Goal: Task Accomplishment & Management: Use online tool/utility

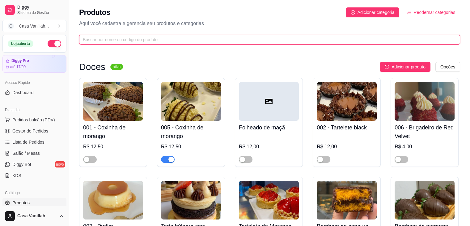
click at [177, 40] on input "text" at bounding box center [267, 39] width 369 height 7
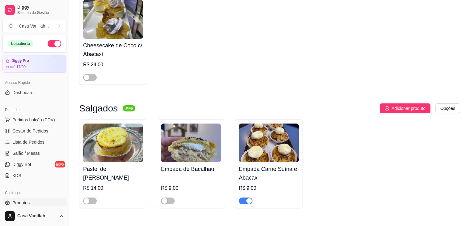
scroll to position [93, 0]
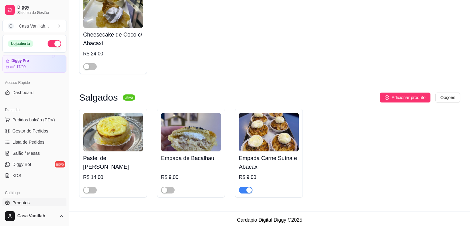
type input "baca"
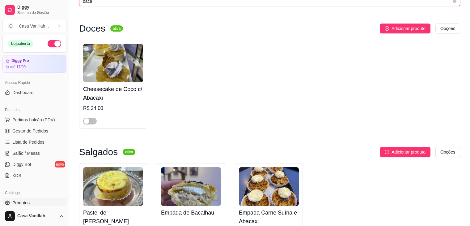
scroll to position [0, 0]
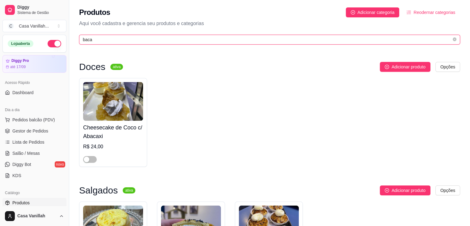
click at [136, 42] on input "baca" at bounding box center [267, 39] width 369 height 7
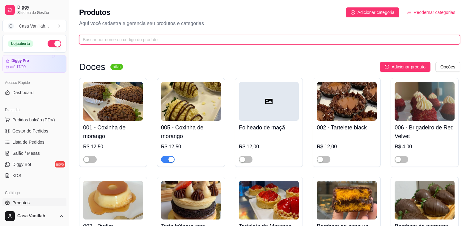
type input "v"
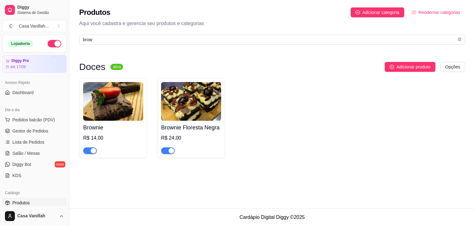
click at [93, 149] on div "button" at bounding box center [94, 151] width 6 height 6
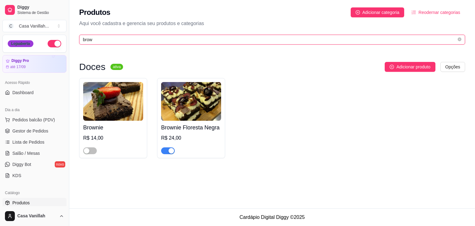
drag, startPoint x: 94, startPoint y: 40, endPoint x: 26, endPoint y: 50, distance: 69.0
click at [26, 41] on div "Diggy Sistema de Gestão C Casa Vanillah ... Loja aberta Diggy Pro até 17/09 Ace…" at bounding box center [237, 113] width 475 height 226
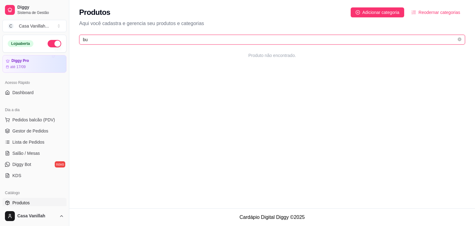
type input "b"
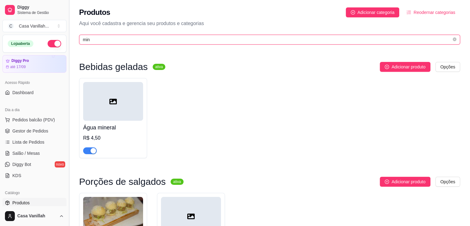
drag, startPoint x: 92, startPoint y: 42, endPoint x: 67, endPoint y: 39, distance: 25.9
click at [66, 37] on div "Diggy Sistema de Gestão C Casa Vanillah ... Loja aberta Diggy Pro até 17/09 Ace…" at bounding box center [235, 163] width 470 height 326
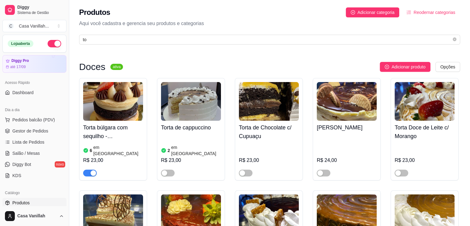
click at [85, 169] on span "button" at bounding box center [90, 172] width 14 height 7
click at [147, 45] on div "Produtos Adicionar categoria Reodernar categorias Aqui você cadastra e gerencia…" at bounding box center [269, 24] width 401 height 48
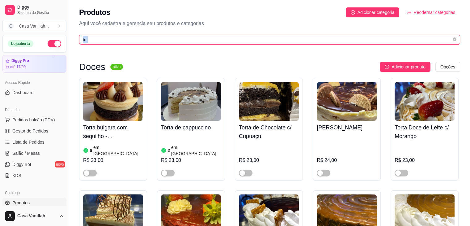
click at [123, 40] on input "to" at bounding box center [267, 39] width 369 height 7
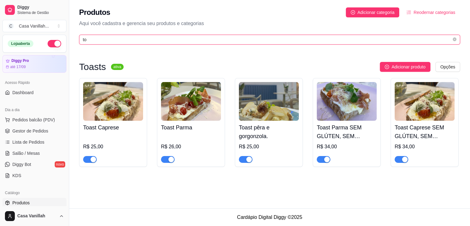
type input "t"
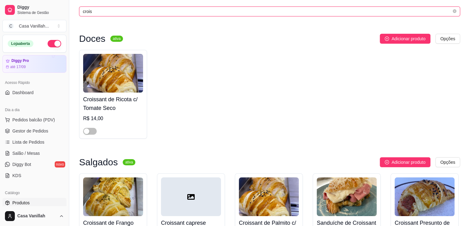
scroll to position [96, 0]
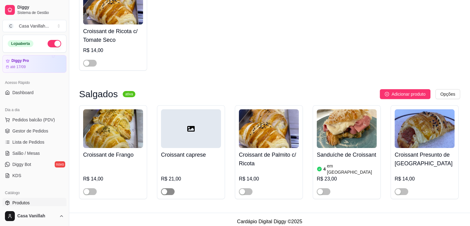
type input "crois"
click at [165, 189] on div "button" at bounding box center [165, 192] width 6 height 6
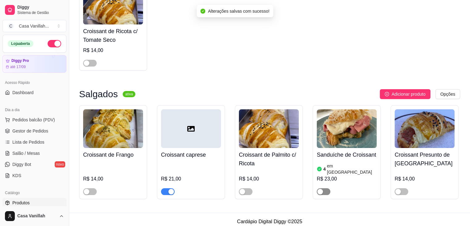
click at [321, 189] on div "button" at bounding box center [320, 192] width 6 height 6
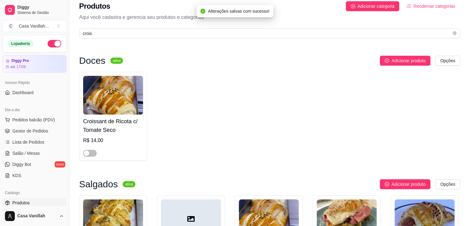
scroll to position [0, 0]
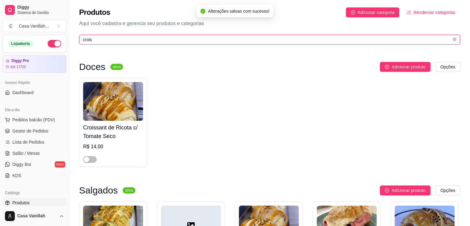
click at [121, 38] on input "crois" at bounding box center [267, 39] width 369 height 7
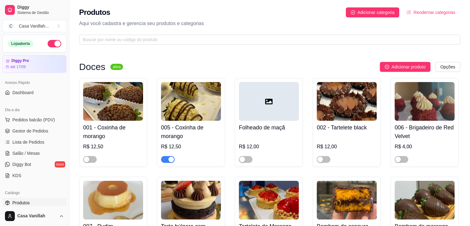
click at [172, 11] on div "Produtos Adicionar categoria Reodernar categorias" at bounding box center [269, 12] width 381 height 10
click at [235, 10] on div "Produtos Adicionar categoria Reodernar categorias" at bounding box center [269, 12] width 381 height 10
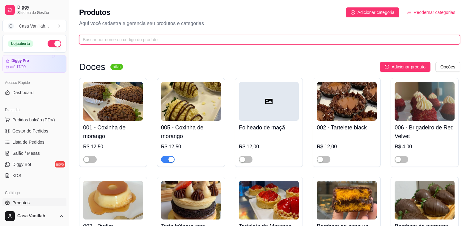
click at [211, 36] on input "text" at bounding box center [267, 39] width 369 height 7
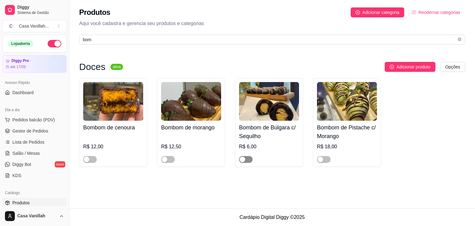
click at [244, 159] on div "button" at bounding box center [243, 159] width 6 height 6
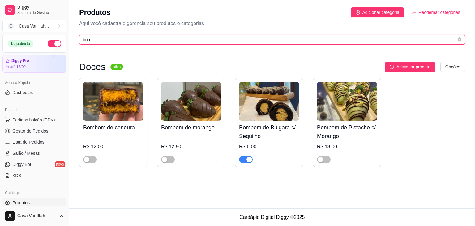
click at [220, 40] on input "bom" at bounding box center [269, 39] width 373 height 7
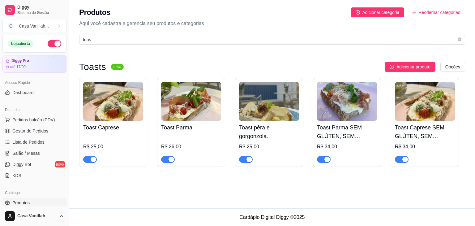
click at [248, 157] on div "button" at bounding box center [249, 159] width 6 height 6
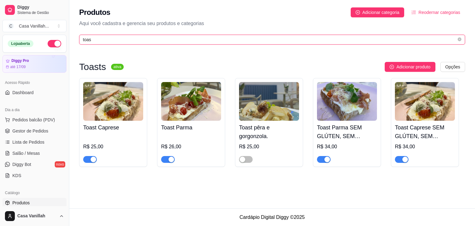
click at [202, 39] on input "toas" at bounding box center [269, 39] width 373 height 7
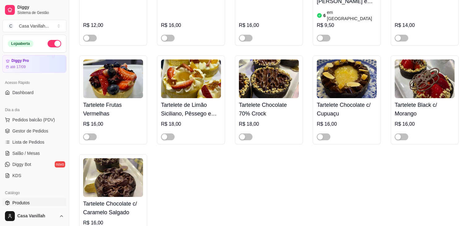
scroll to position [178, 0]
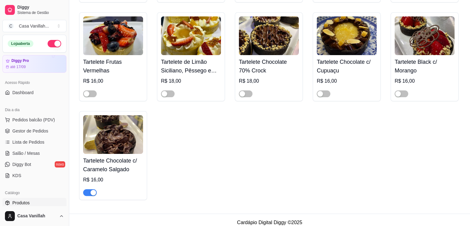
type input "tart"
click at [197, 133] on div "002 - Tartelete black R$ 12,00 Tartelete de Morango R$ 16,00 Tartelet Banoffee …" at bounding box center [269, 49] width 381 height 299
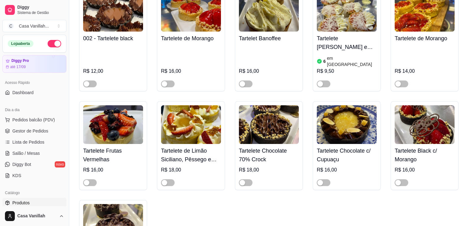
scroll to position [0, 0]
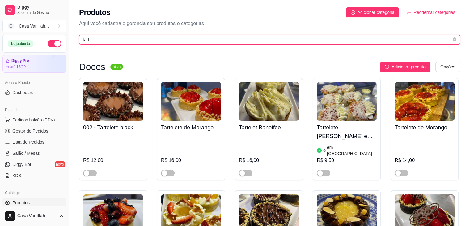
click at [130, 39] on input "tart" at bounding box center [267, 39] width 369 height 7
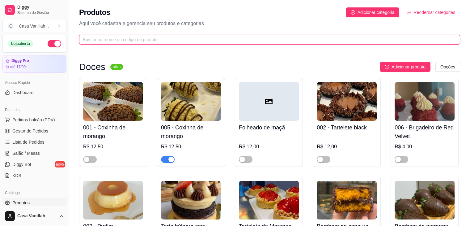
click at [204, 39] on input "text" at bounding box center [267, 39] width 369 height 7
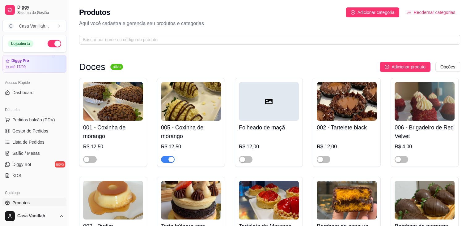
click at [267, 16] on div "Produtos Adicionar categoria Reodernar categorias" at bounding box center [269, 12] width 381 height 10
